Goal: Information Seeking & Learning: Learn about a topic

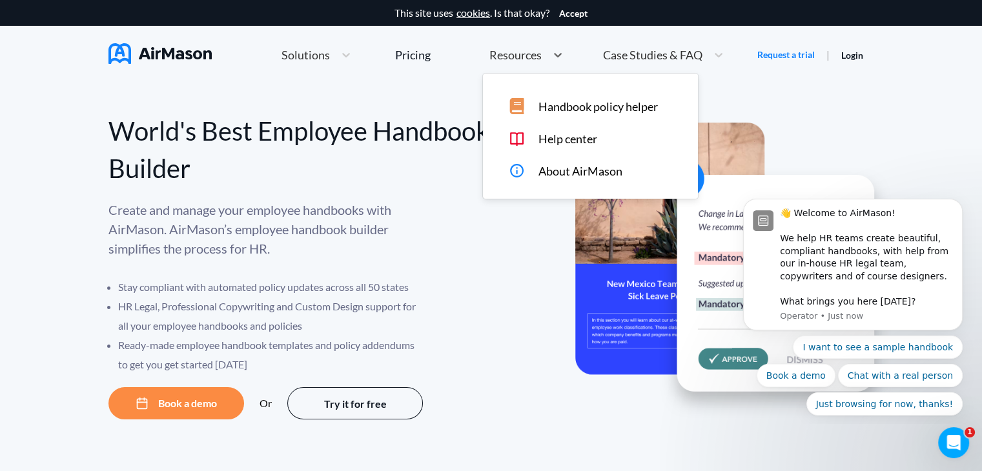
click at [543, 61] on div "Resources" at bounding box center [514, 55] width 63 height 16
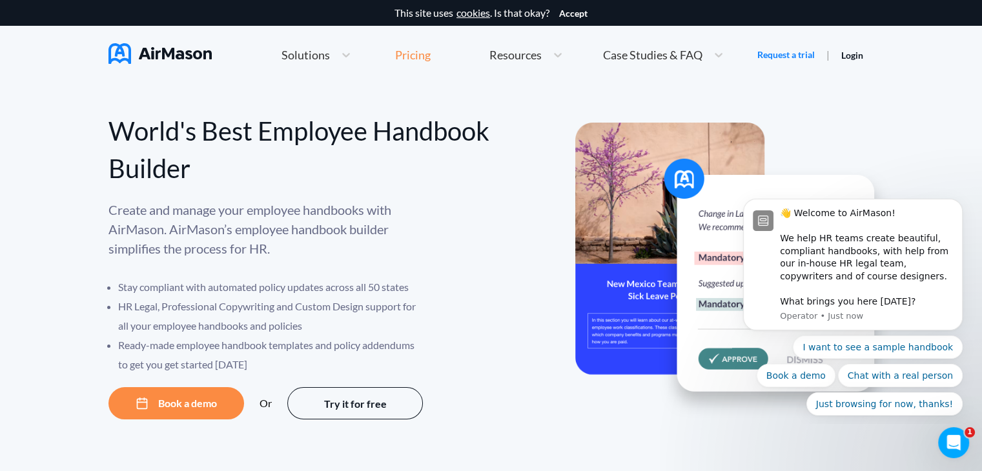
click at [420, 56] on div "Pricing" at bounding box center [413, 55] width 36 height 12
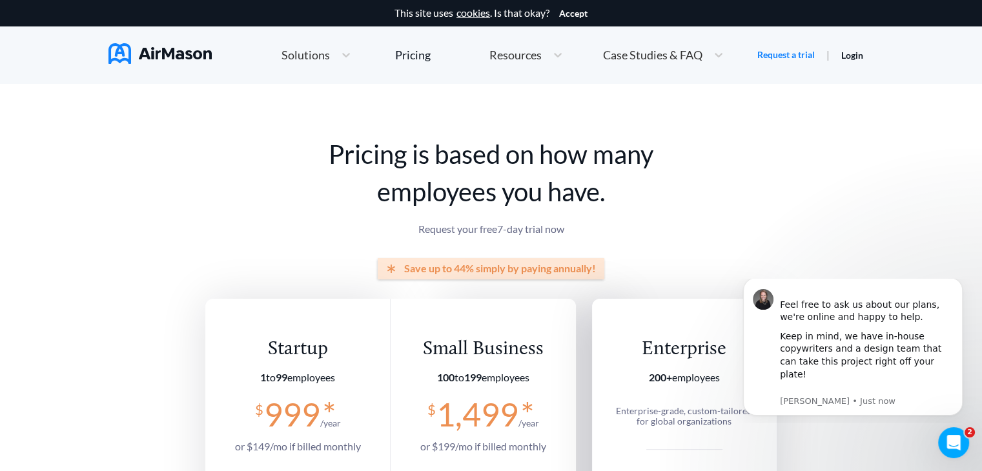
click at [331, 56] on div "Solutions" at bounding box center [304, 55] width 59 height 16
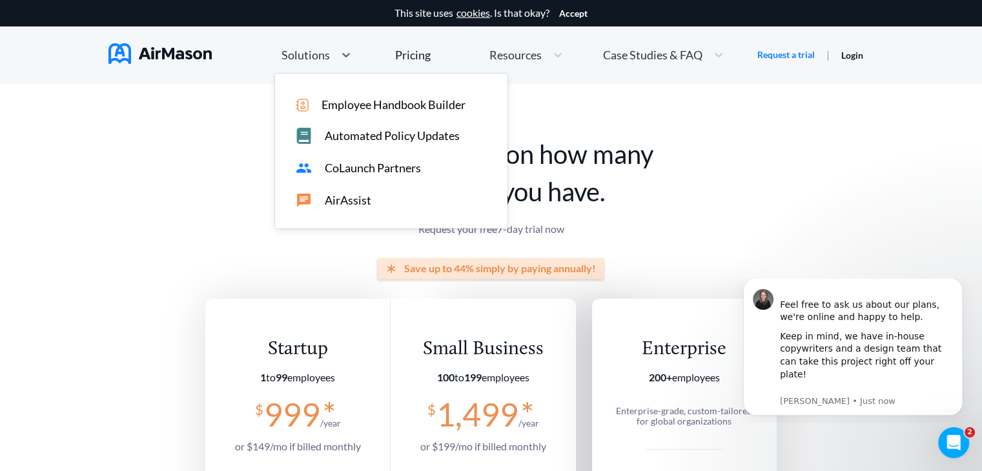
click at [352, 110] on span "Employee Handbook Builder" at bounding box center [394, 105] width 144 height 14
